Goal: Transaction & Acquisition: Subscribe to service/newsletter

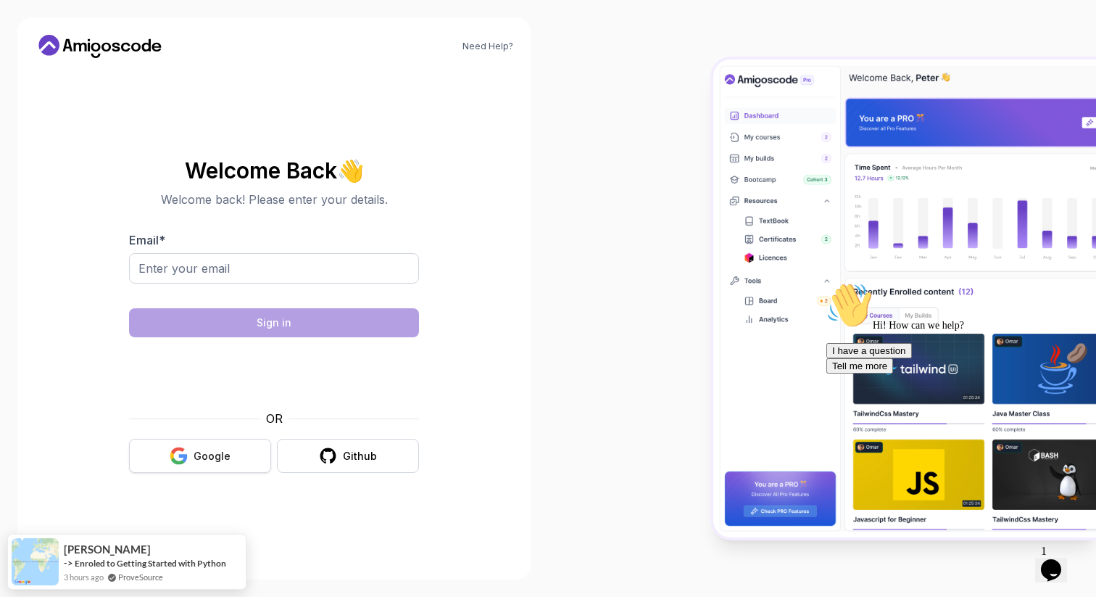
click at [199, 455] on div "Google" at bounding box center [212, 456] width 37 height 15
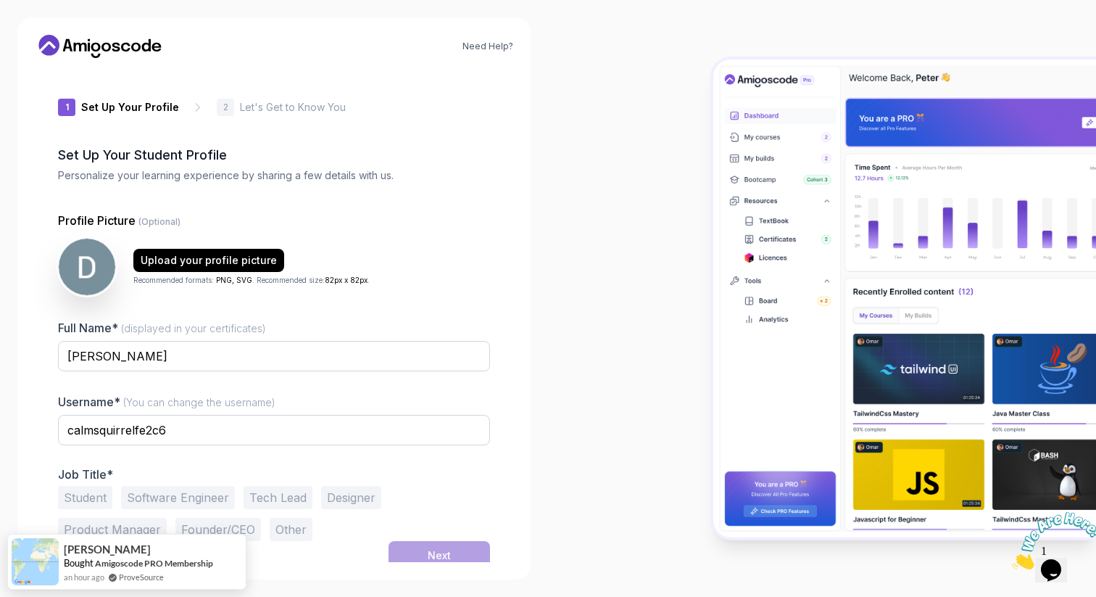
scroll to position [8, 0]
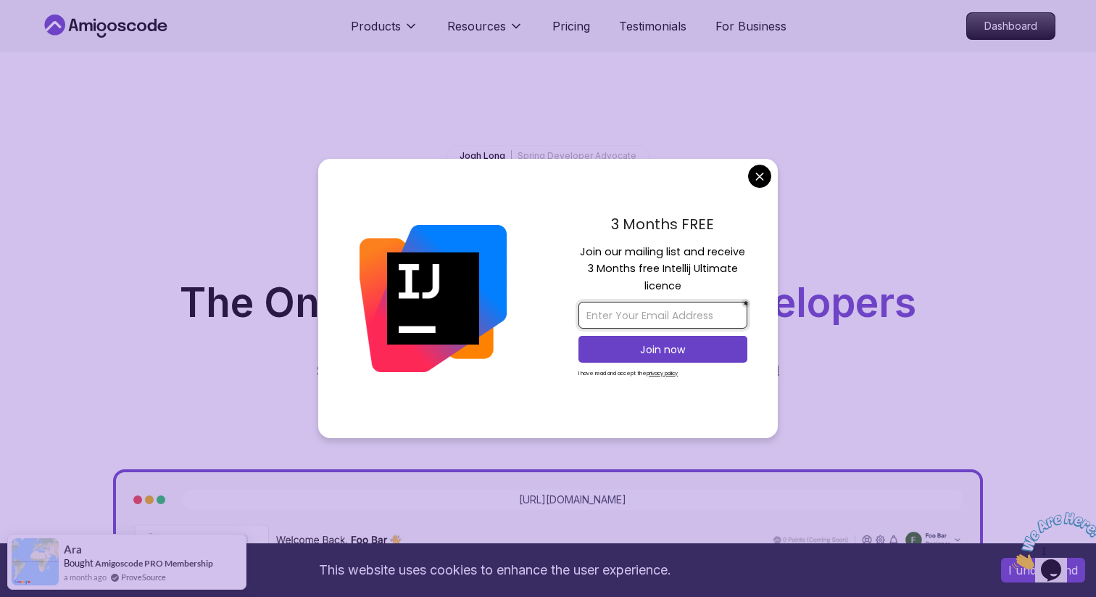
click at [659, 318] on input "email" at bounding box center [663, 315] width 169 height 27
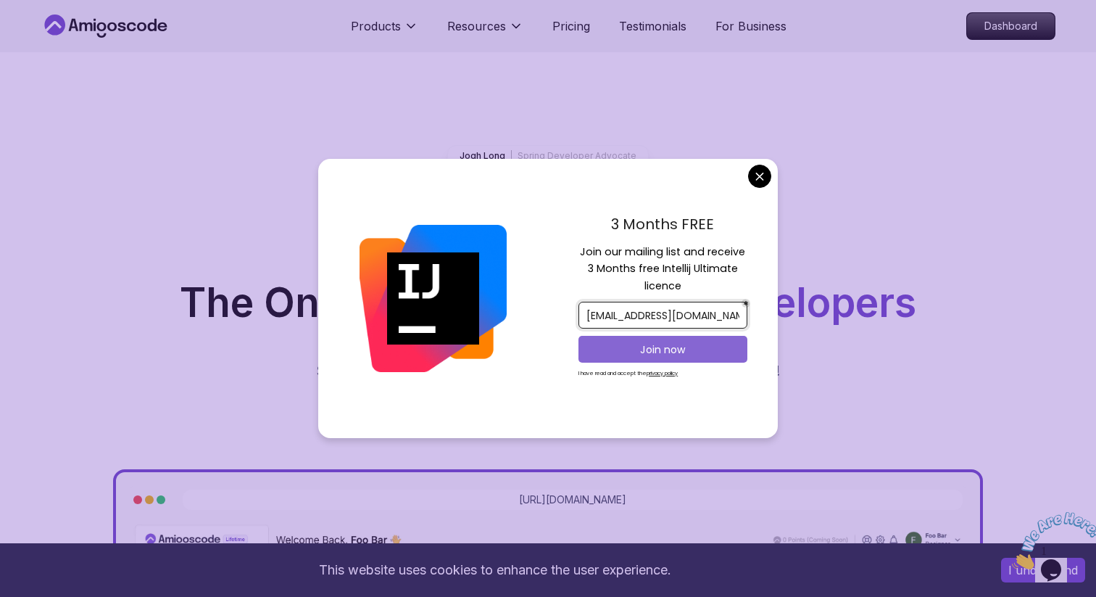
type input "novikov.dima@gmail.com"
click at [663, 349] on p "Join now" at bounding box center [663, 349] width 137 height 15
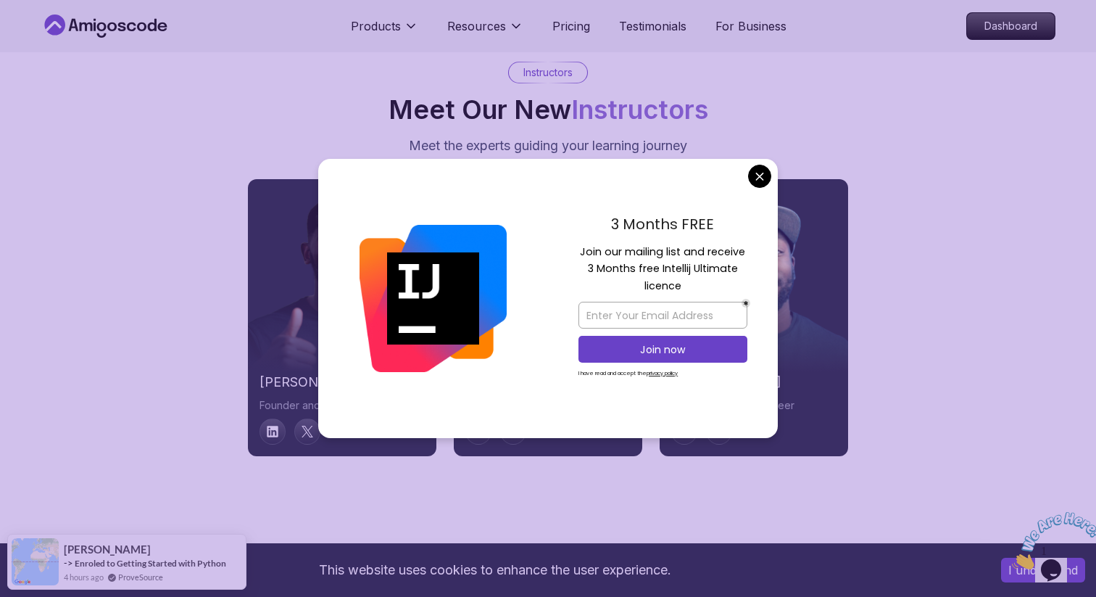
scroll to position [7270, 0]
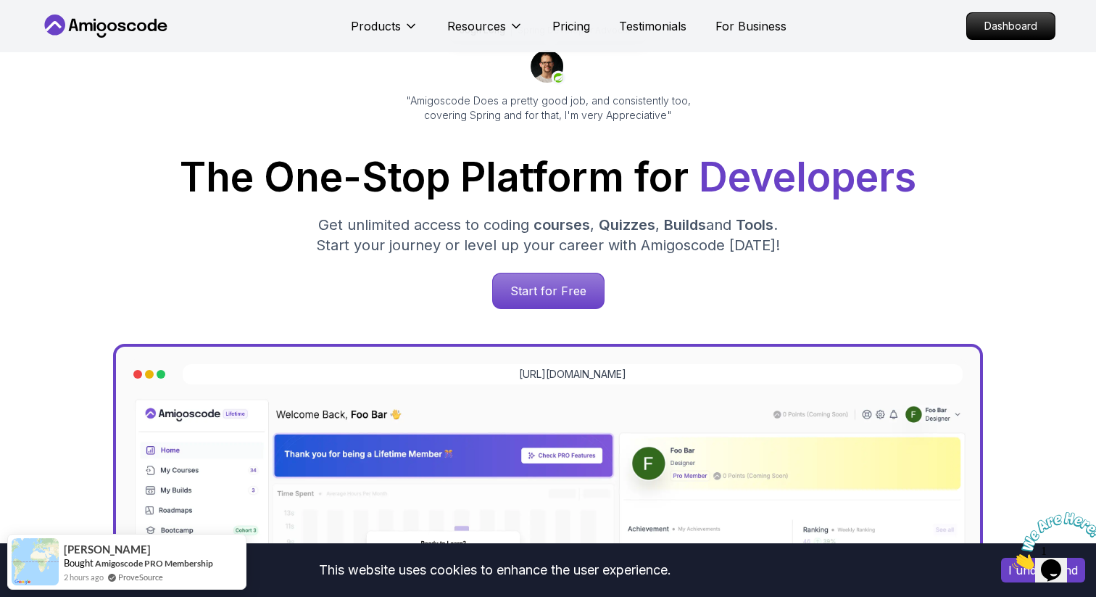
scroll to position [0, 0]
